Goal: Find specific page/section: Find specific page/section

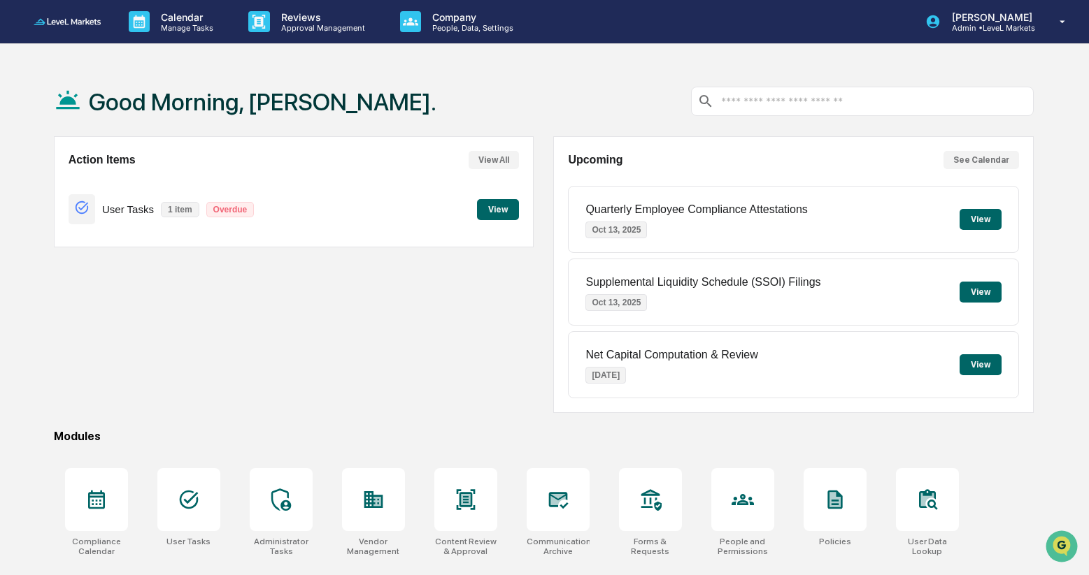
click at [495, 207] on button "View" at bounding box center [498, 209] width 42 height 21
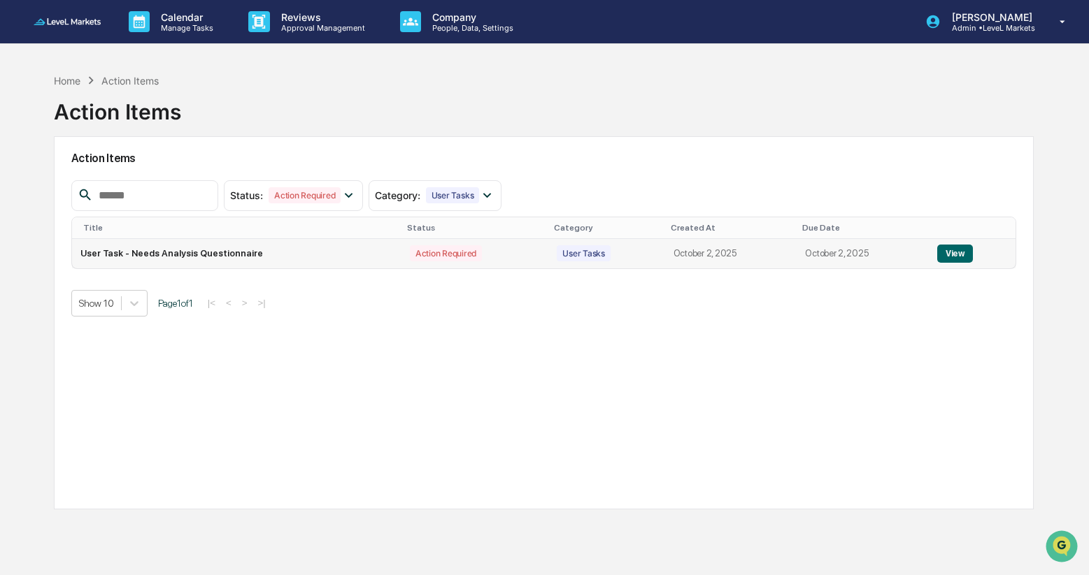
click at [952, 255] on button "View" at bounding box center [955, 254] width 36 height 18
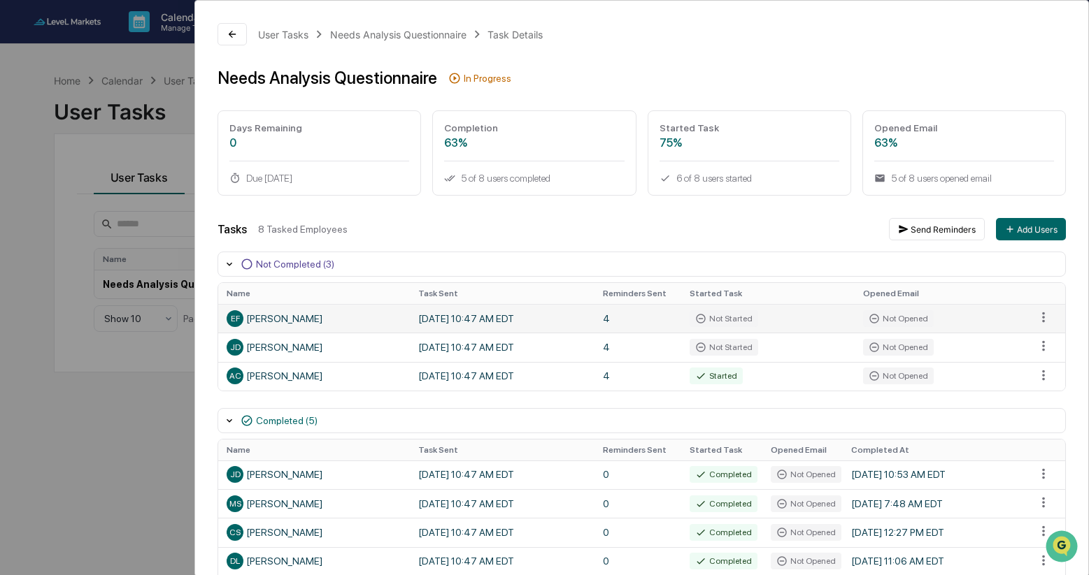
click at [608, 322] on td "4" at bounding box center [637, 318] width 87 height 29
click at [118, 459] on div "User Tasks Needs Analysis Questionnaire Task Details Needs Analysis Questionnai…" at bounding box center [544, 287] width 1089 height 575
